Goal: Transaction & Acquisition: Purchase product/service

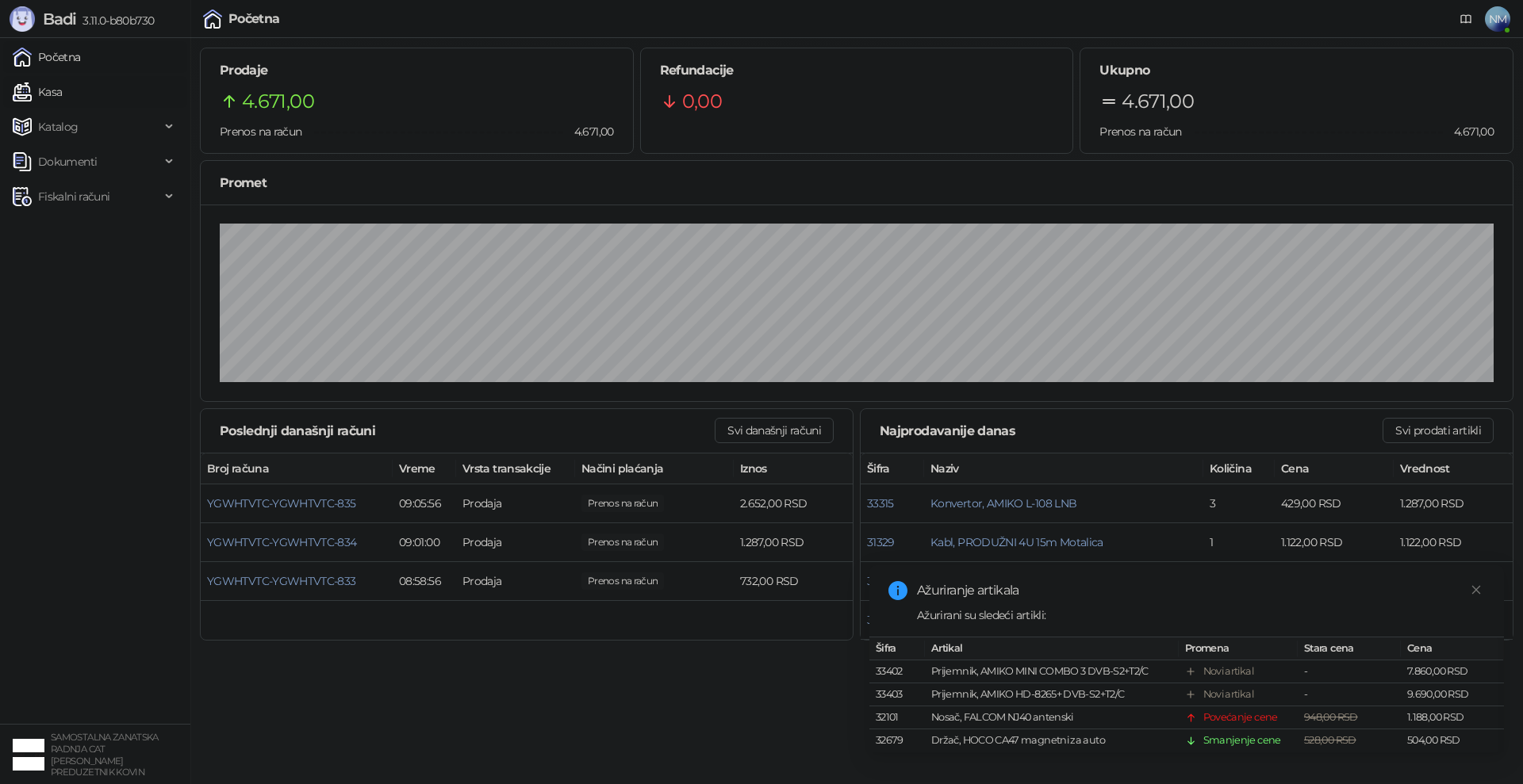
click at [59, 94] on link "Kasa" at bounding box center [37, 92] width 49 height 32
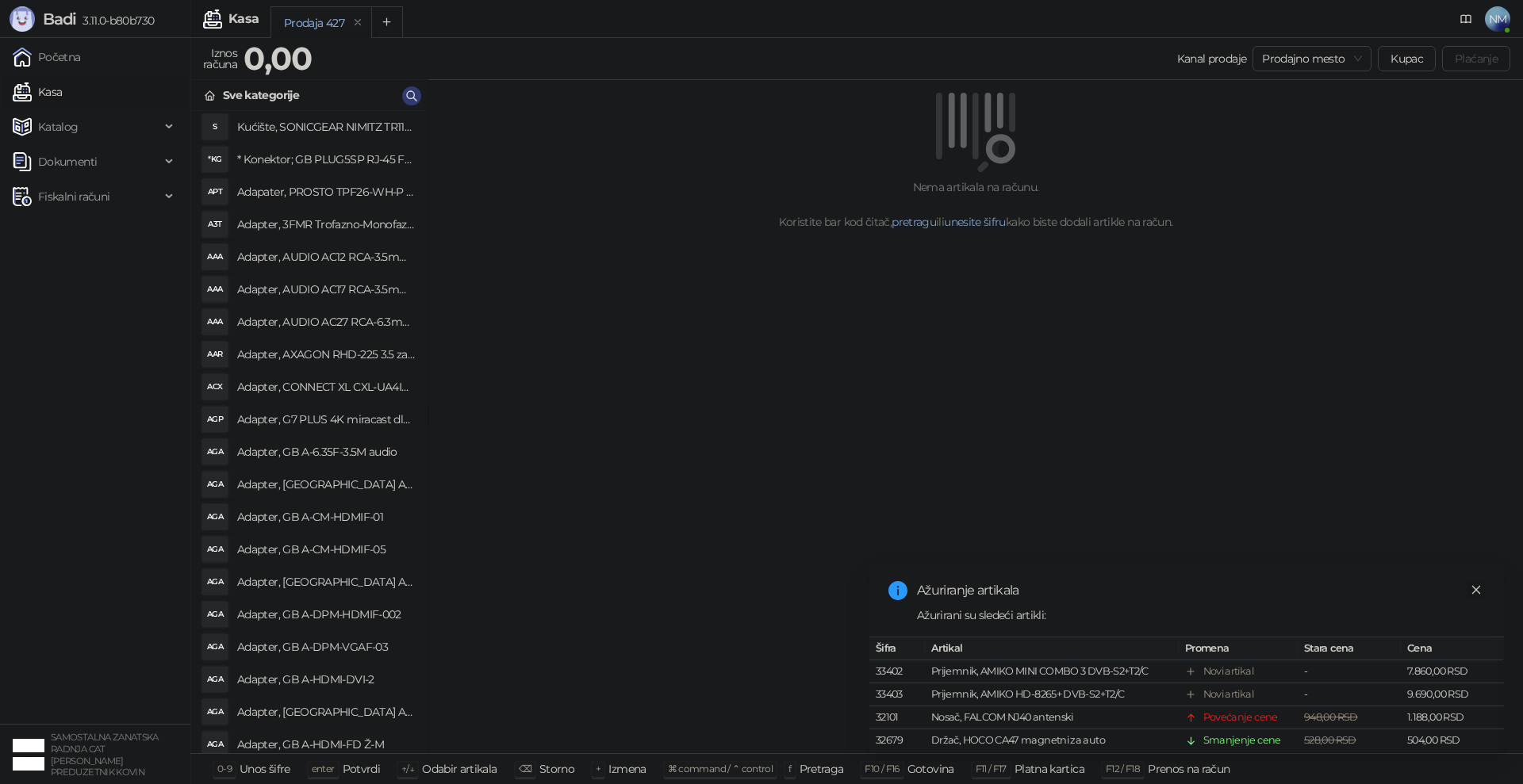
click at [1472, 585] on icon "close" at bounding box center [1476, 590] width 11 height 11
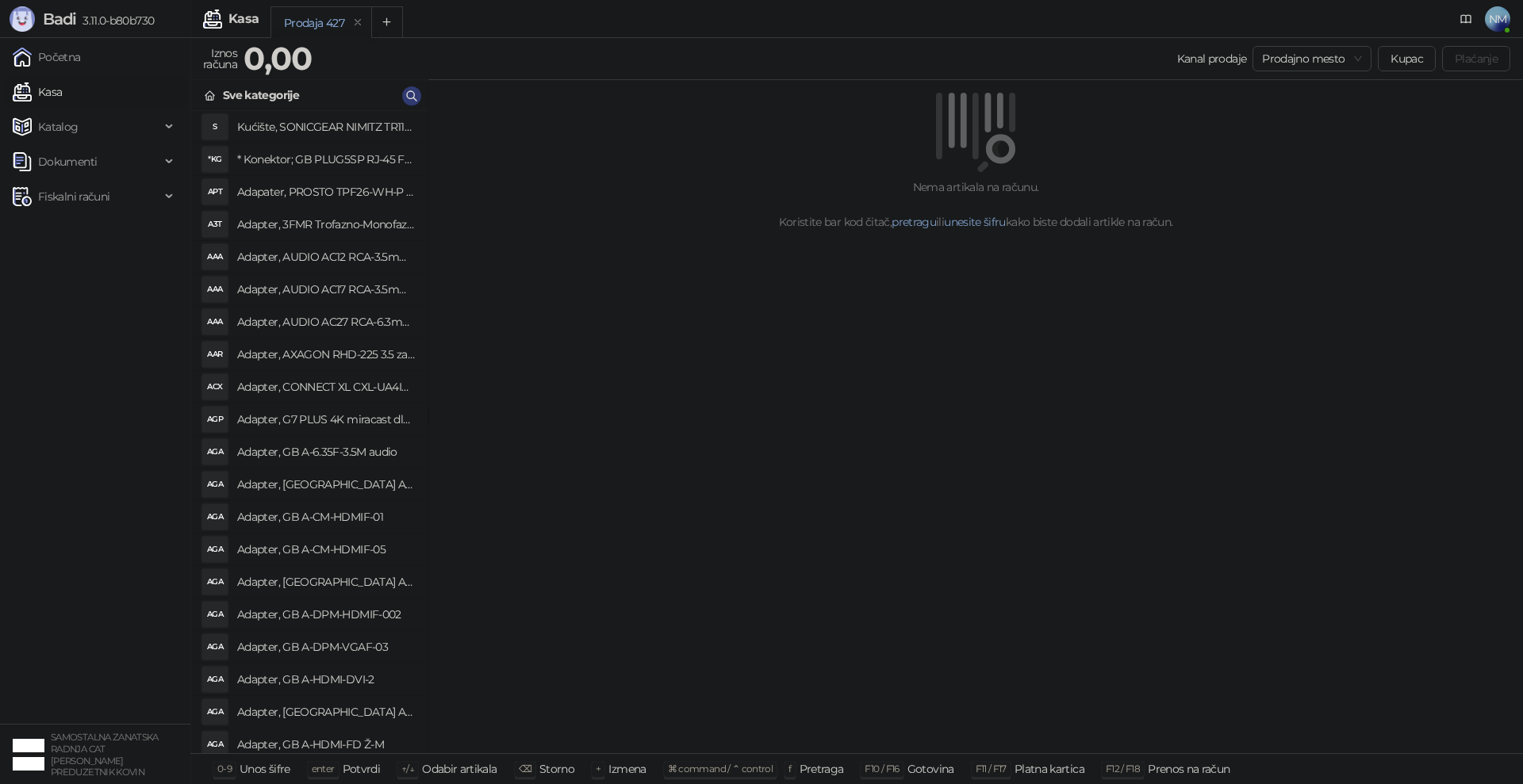
click at [507, 310] on div "Nema artikala na računu. Koristite bar kod čitač, pretragu ili unesite šifru ka…" at bounding box center [975, 417] width 1095 height 674
click at [415, 98] on icon "button" at bounding box center [411, 95] width 13 height 13
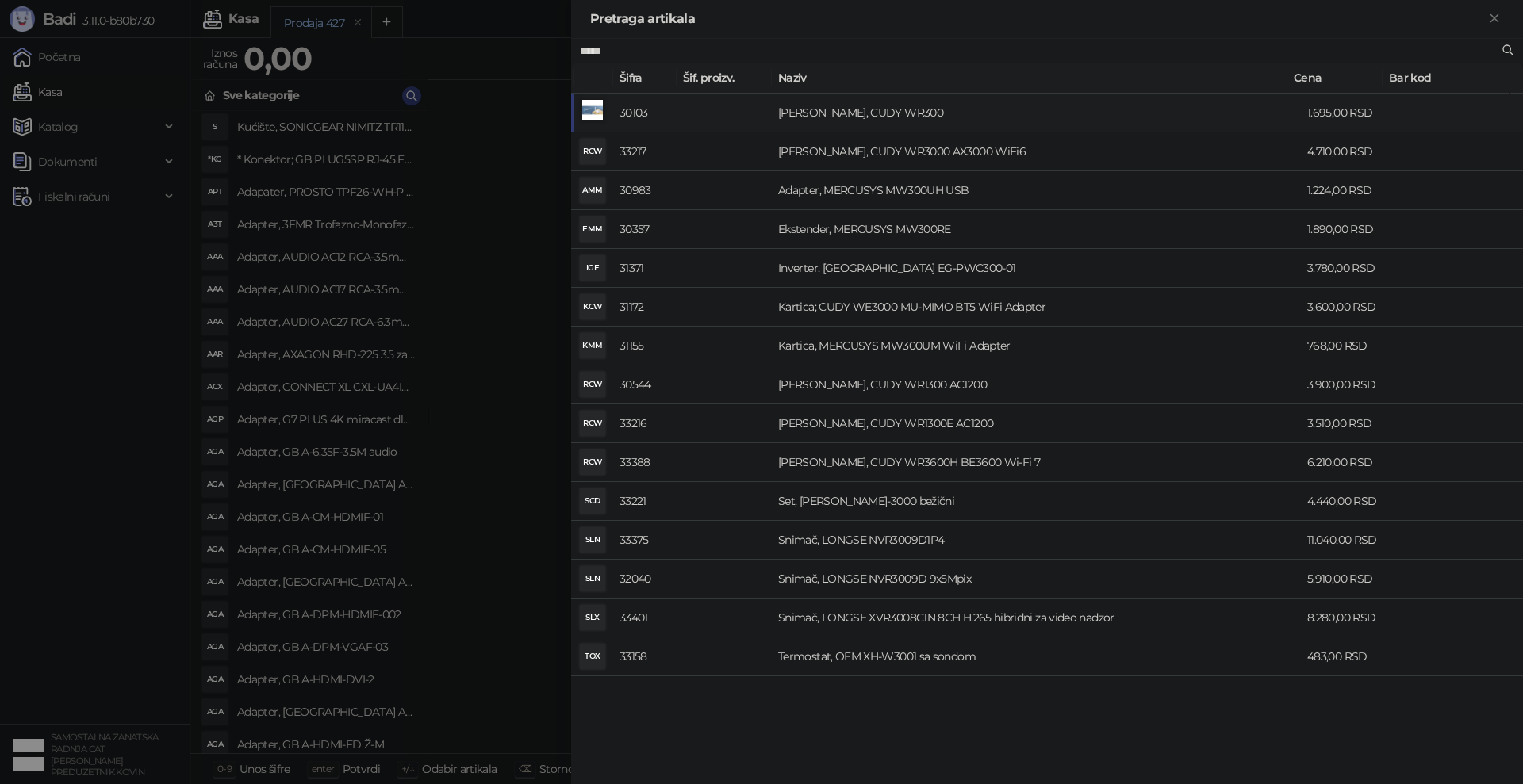
click at [838, 105] on td "[PERSON_NAME], CUDY WR300" at bounding box center [1036, 113] width 529 height 39
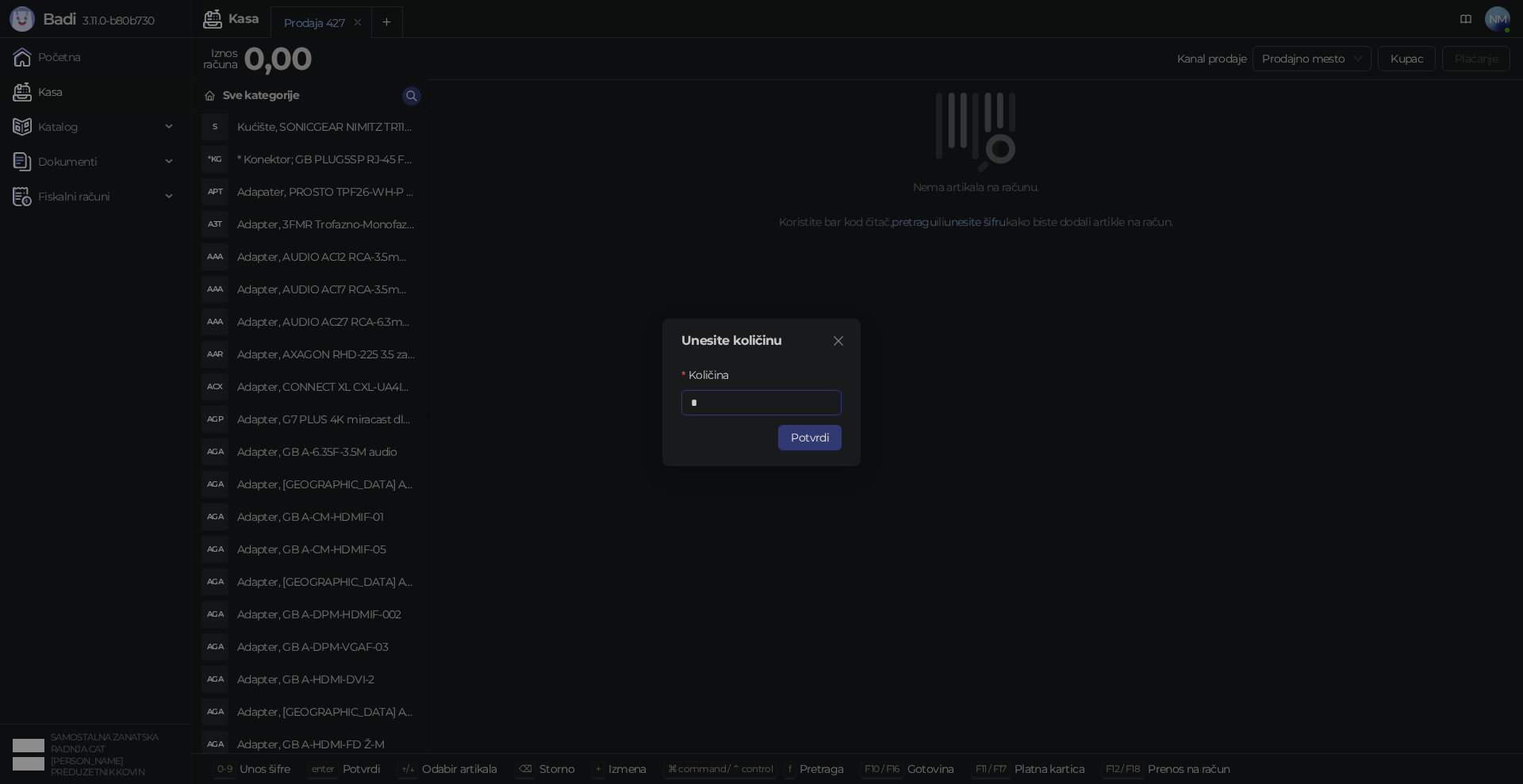
click at [814, 439] on button "Potvrdi" at bounding box center [810, 438] width 63 height 25
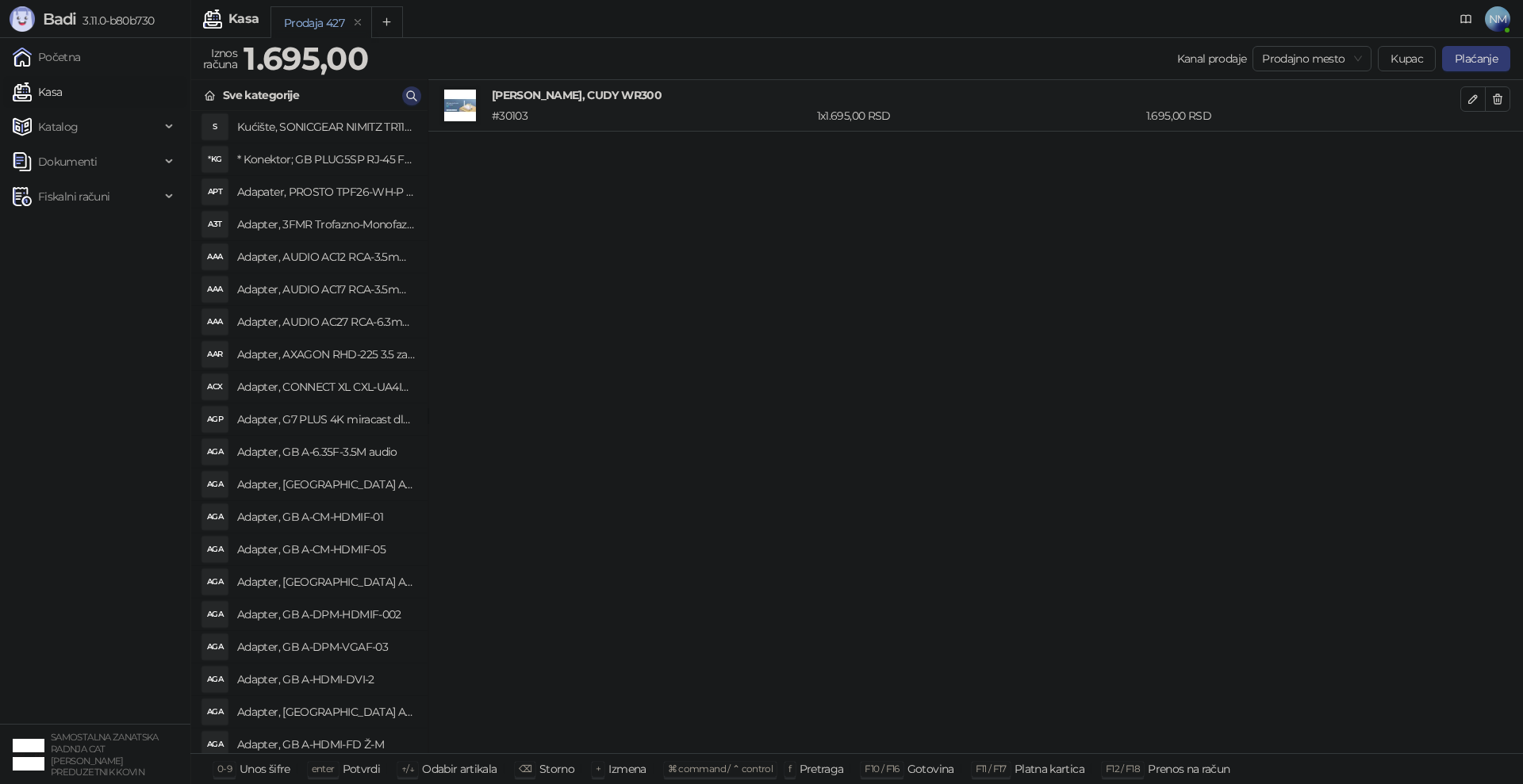
click at [413, 96] on icon "button" at bounding box center [411, 95] width 13 height 13
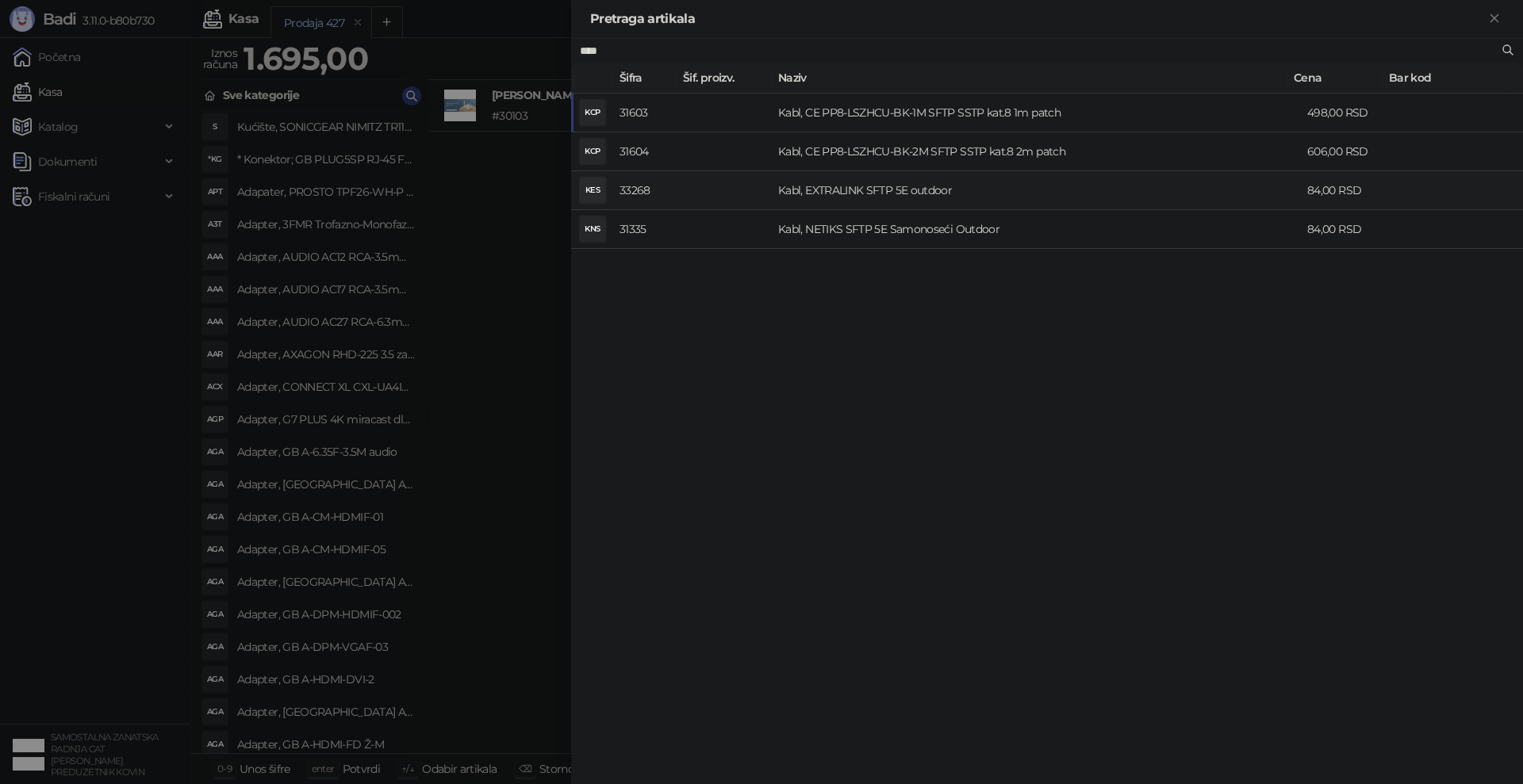
type input "****"
click at [854, 185] on td "Kabl, EXTRALINK SFTP 5E outdoor" at bounding box center [1036, 191] width 529 height 39
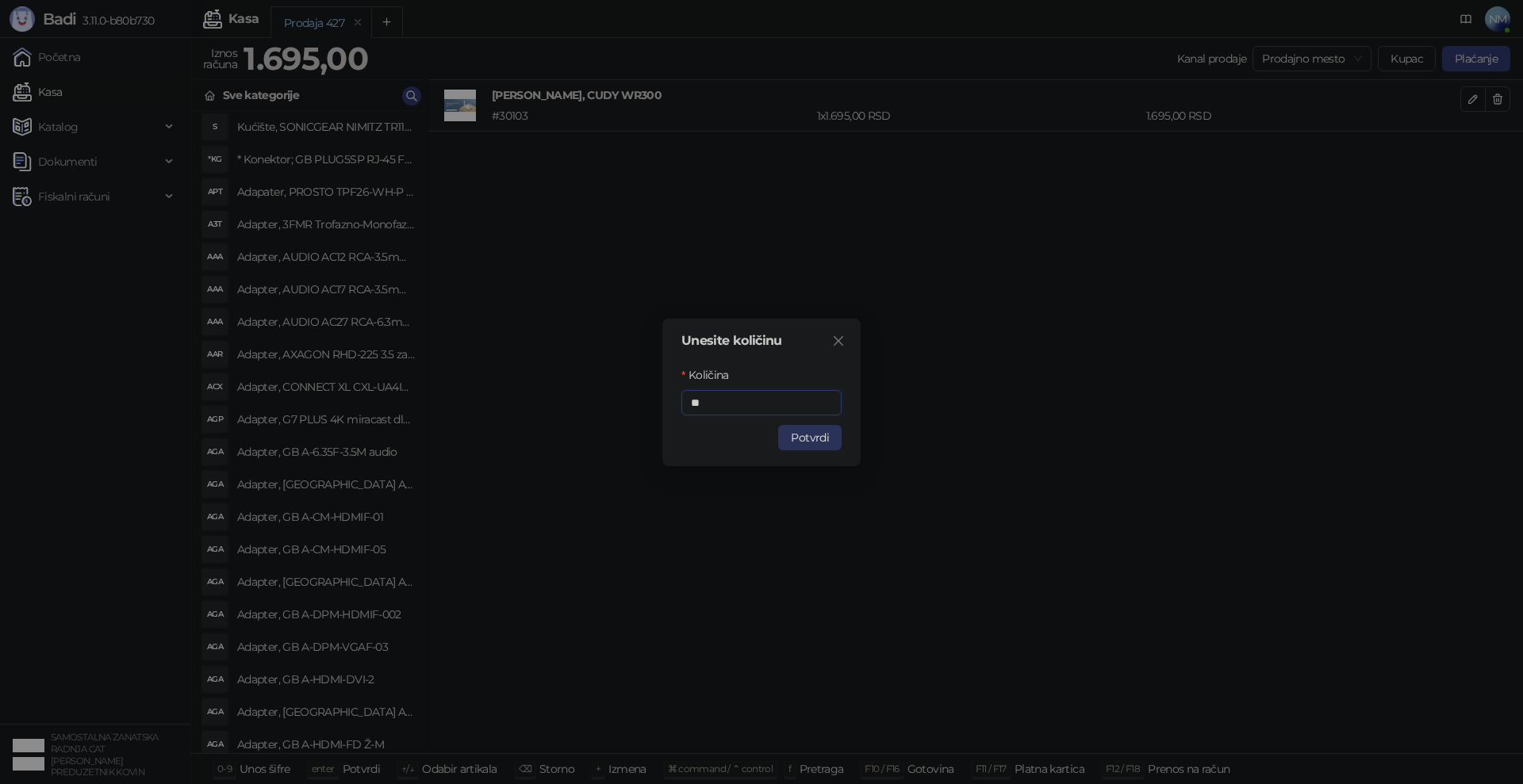
type input "**"
click at [814, 443] on button "Potvrdi" at bounding box center [810, 438] width 63 height 25
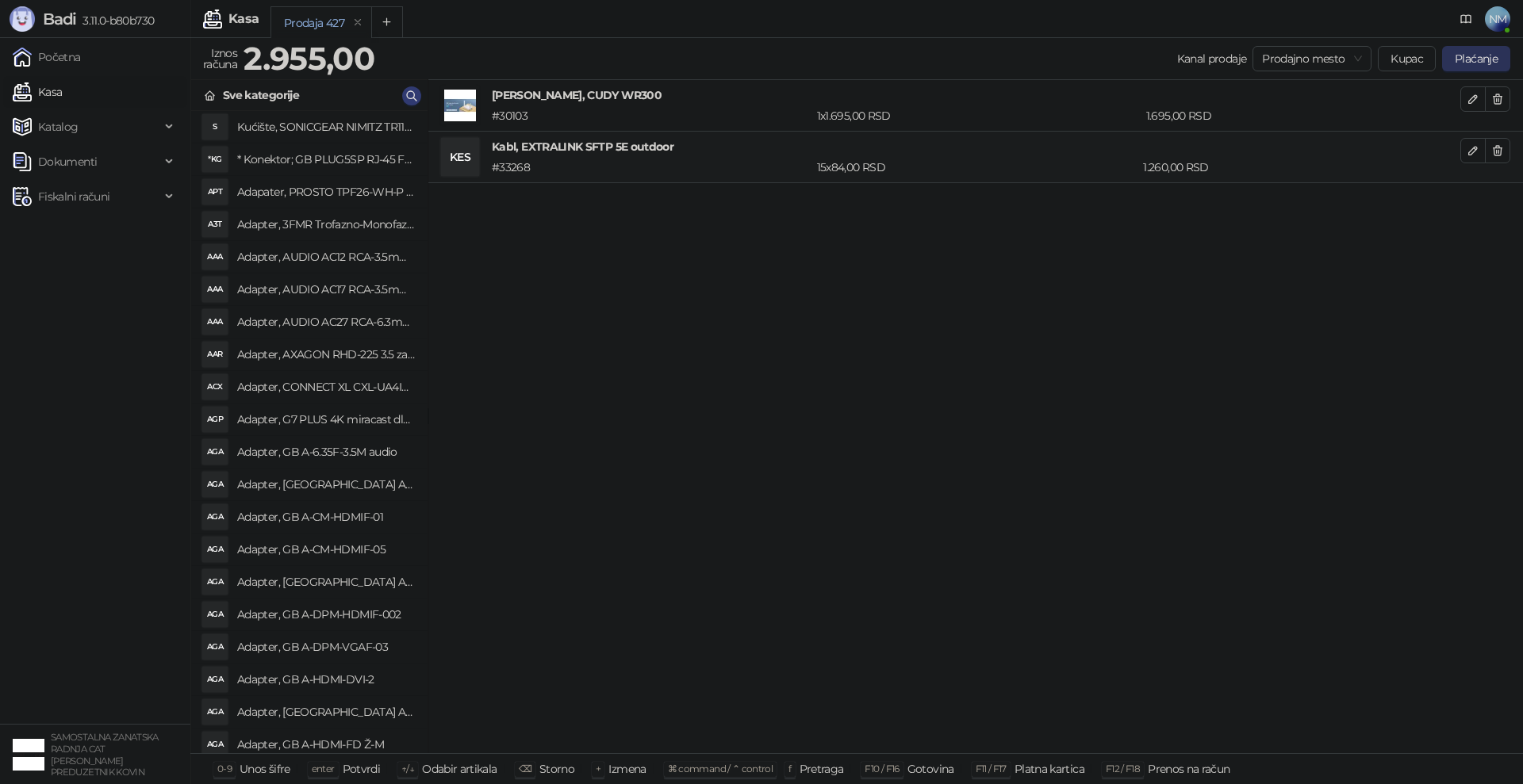
click at [1489, 55] on button "Plaćanje" at bounding box center [1476, 59] width 68 height 25
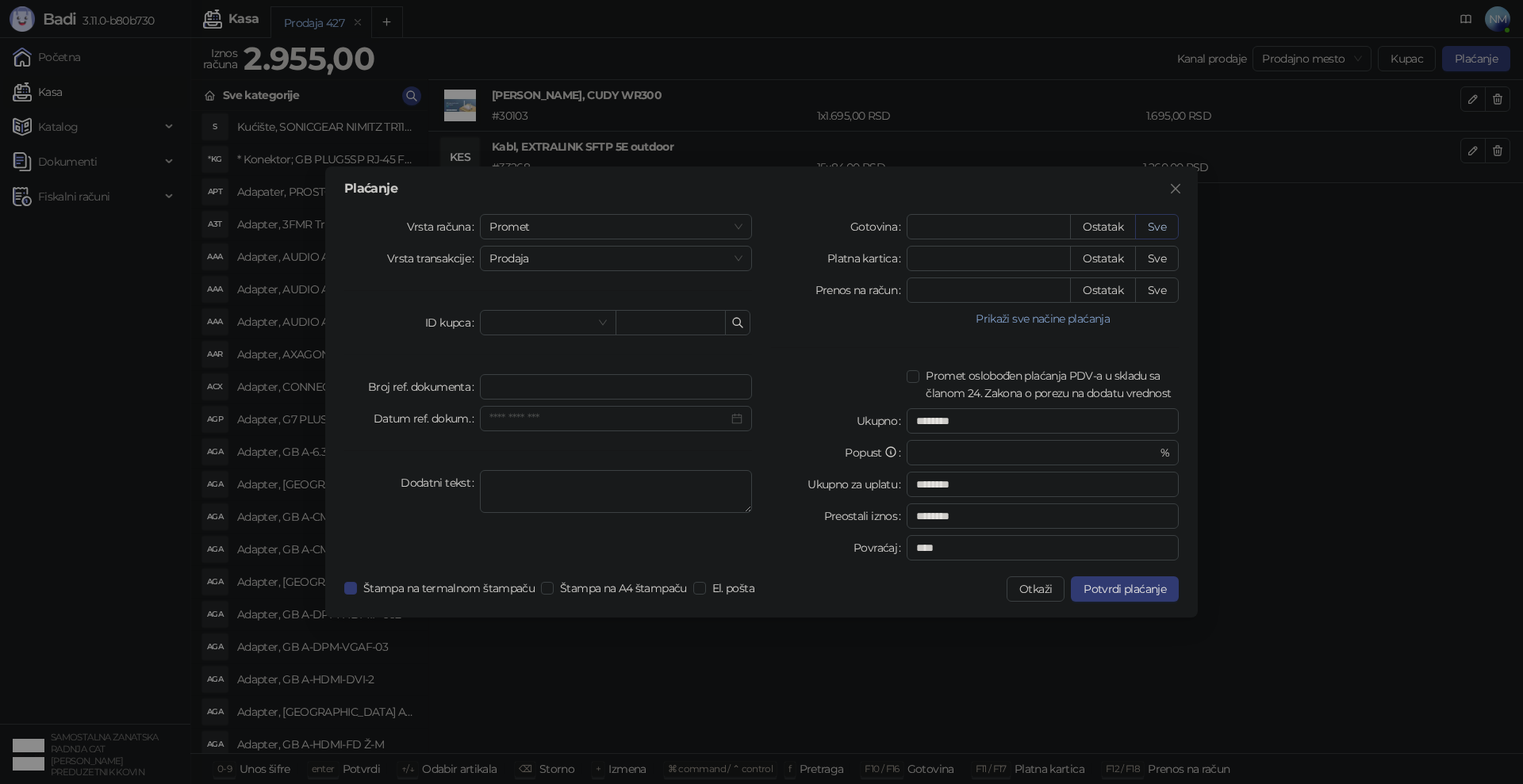
click at [1152, 222] on button "Sve" at bounding box center [1157, 227] width 44 height 25
type input "****"
click at [704, 489] on textarea "Dodatni tekst" at bounding box center [615, 491] width 272 height 43
type textarea "**********"
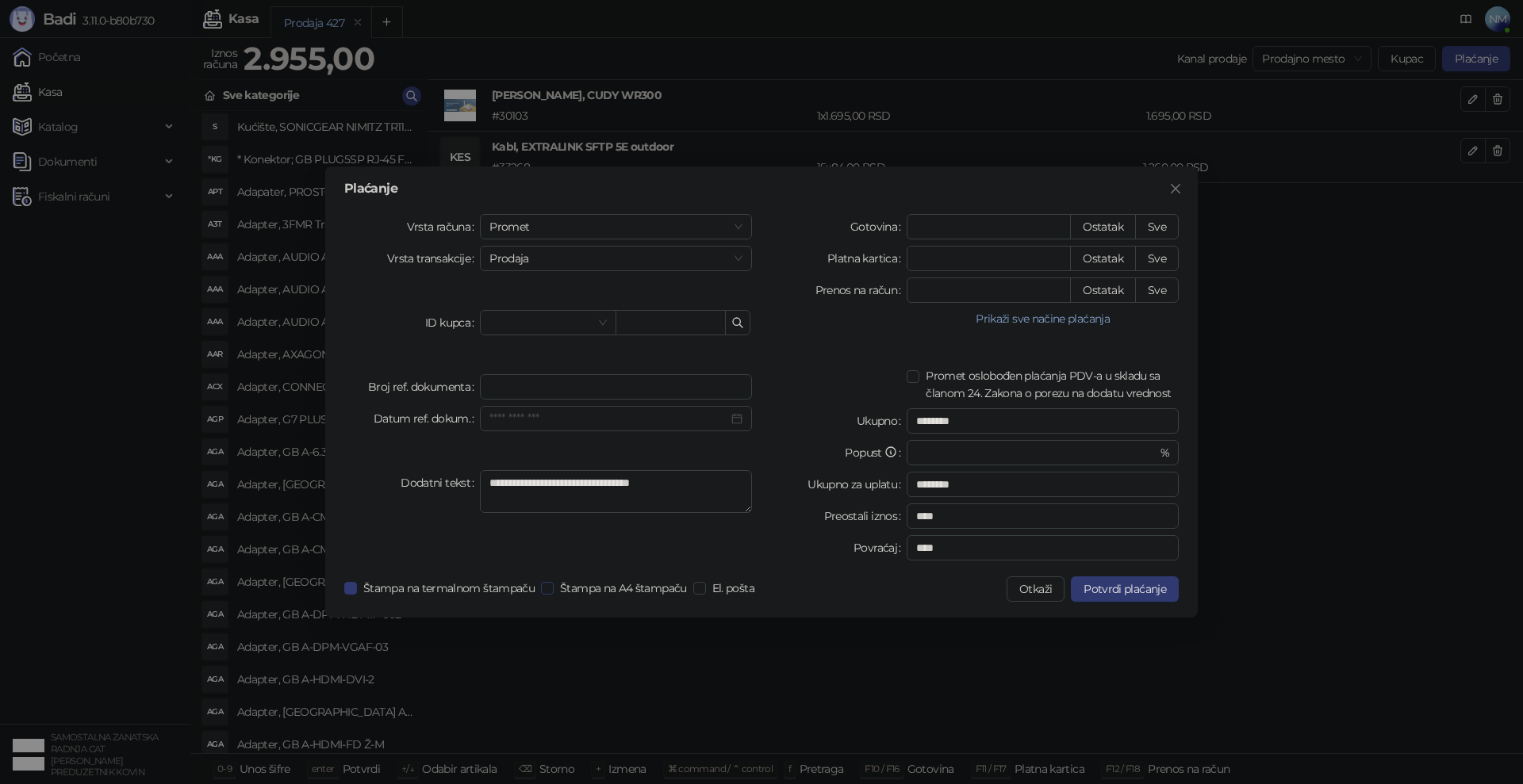
click at [559, 589] on span "Štampa na A4 štampaču" at bounding box center [623, 588] width 139 height 18
click at [507, 587] on span "Štampa na termalnom štampaču" at bounding box center [449, 588] width 184 height 18
click at [401, 586] on span "Štampa na termalnom štampaču" at bounding box center [449, 588] width 184 height 18
click at [568, 587] on span "Štampa na A4 štampaču" at bounding box center [623, 588] width 139 height 18
click at [1107, 586] on span "Potvrdi plaćanje" at bounding box center [1125, 589] width 83 height 14
